Goal: Transaction & Acquisition: Purchase product/service

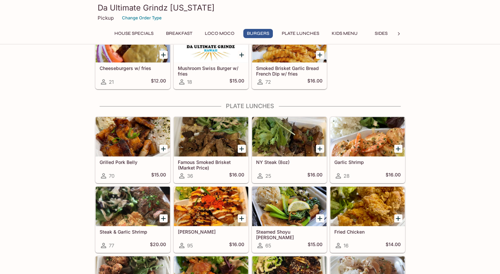
scroll to position [362, 0]
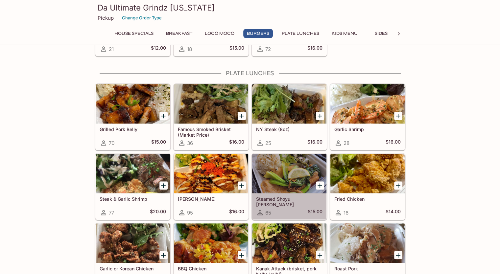
click at [276, 169] on div at bounding box center [289, 173] width 74 height 39
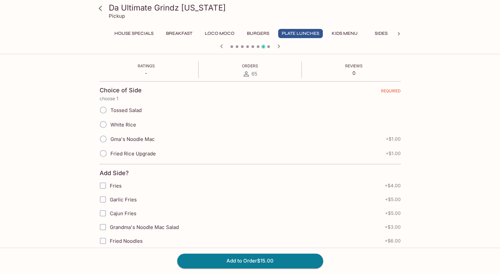
scroll to position [105, 0]
click at [106, 111] on input "Tossed Salad" at bounding box center [103, 112] width 14 height 14
radio input "true"
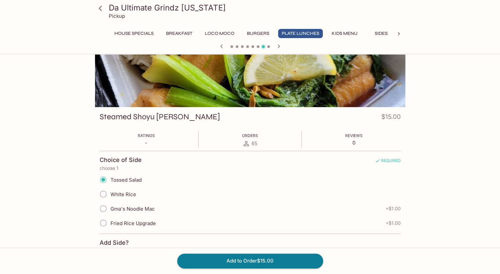
scroll to position [0, 0]
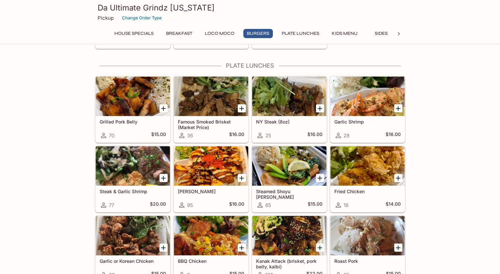
scroll to position [368, 0]
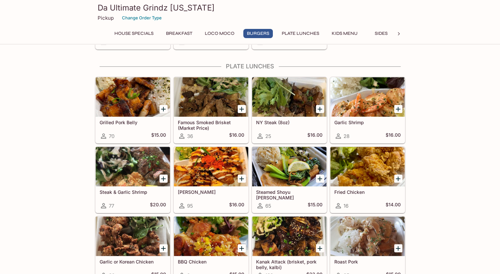
click at [298, 158] on div at bounding box center [289, 166] width 74 height 39
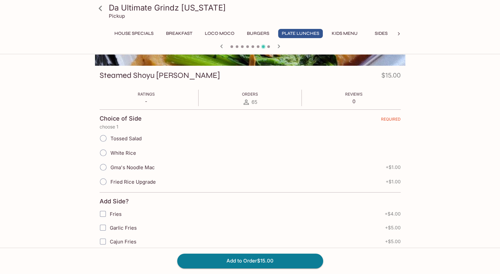
scroll to position [78, 0]
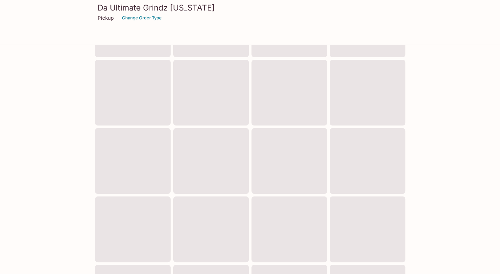
scroll to position [202, 0]
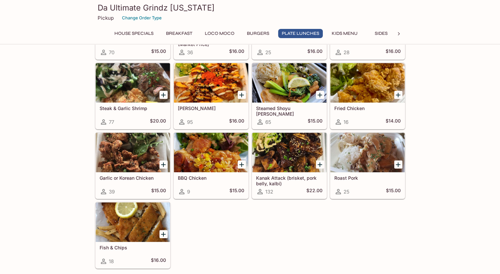
scroll to position [452, 0]
